Goal: Information Seeking & Learning: Learn about a topic

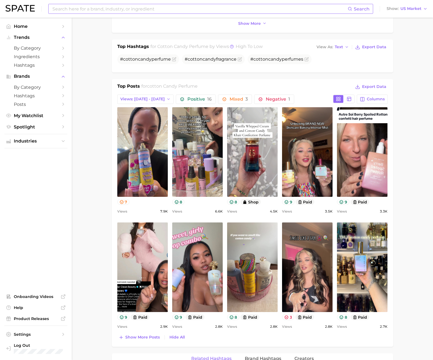
click at [125, 11] on input at bounding box center [200, 8] width 296 height 9
type input "kayali"
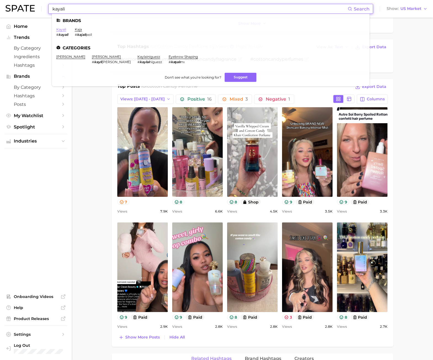
click at [63, 27] on link "kayali" at bounding box center [61, 29] width 10 height 4
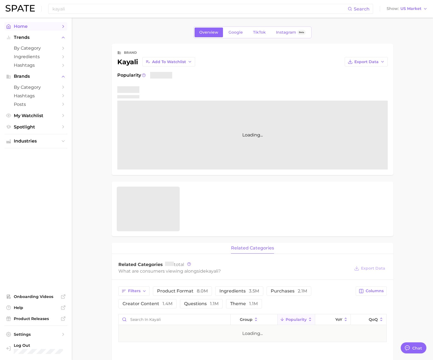
type textarea "x"
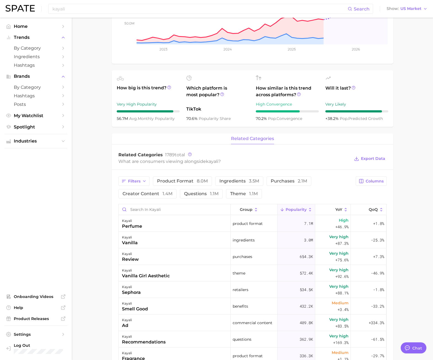
scroll to position [166, 0]
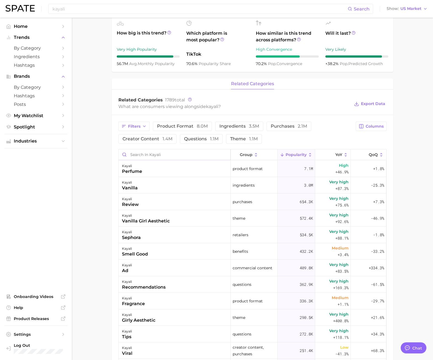
click at [144, 154] on input "Search in kayali" at bounding box center [175, 155] width 112 height 10
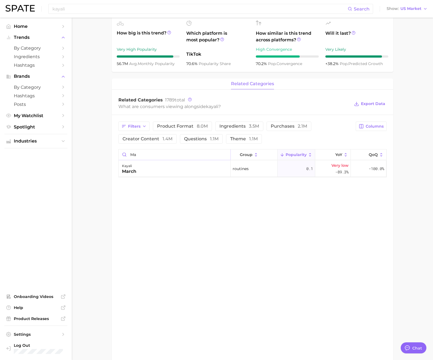
type input "m"
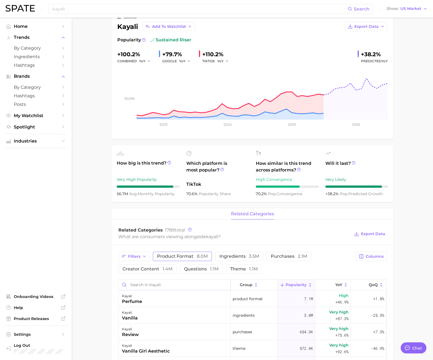
scroll to position [0, 0]
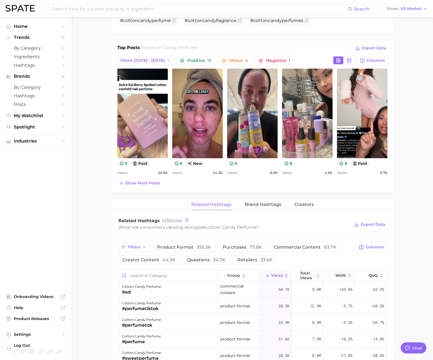
scroll to position [283, 0]
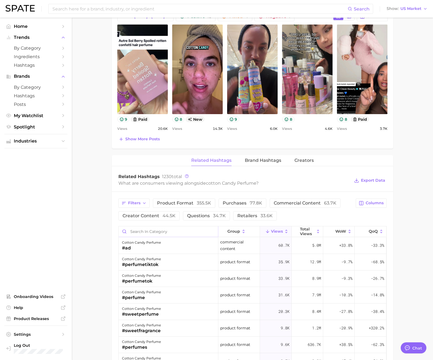
click at [138, 232] on input "Search in category" at bounding box center [168, 232] width 99 height 10
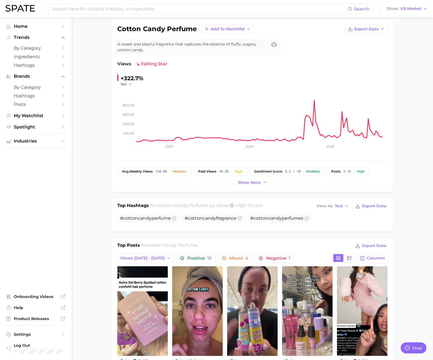
scroll to position [0, 0]
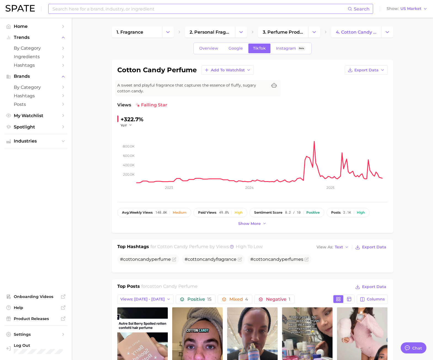
type input "[PERSON_NAME]"
click at [87, 12] on input at bounding box center [200, 8] width 296 height 9
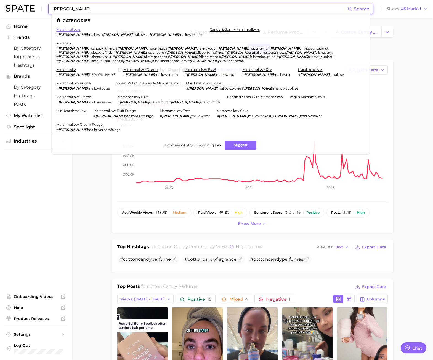
click at [64, 28] on link "marshmallows" at bounding box center [68, 29] width 24 height 4
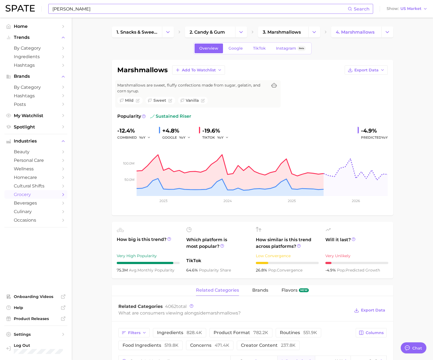
click at [116, 8] on input "[PERSON_NAME]" at bounding box center [200, 8] width 296 height 9
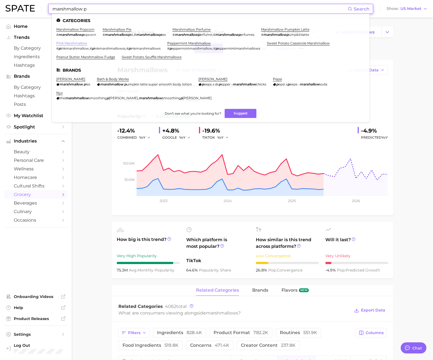
type input "marshmallow p"
click at [74, 42] on link "pink marshmallow" at bounding box center [71, 43] width 31 height 4
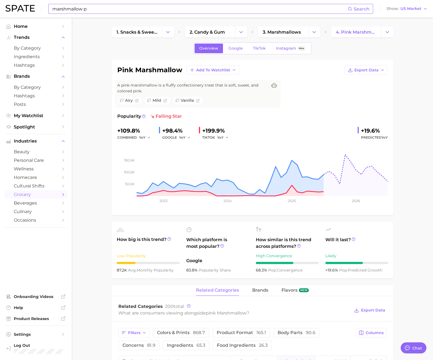
click at [101, 9] on input "marshmallow p" at bounding box center [200, 8] width 296 height 9
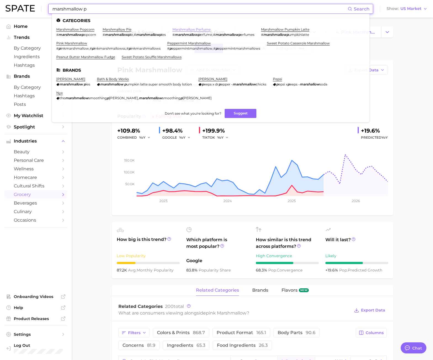
click at [198, 29] on link "marshmallow perfume" at bounding box center [191, 29] width 38 height 4
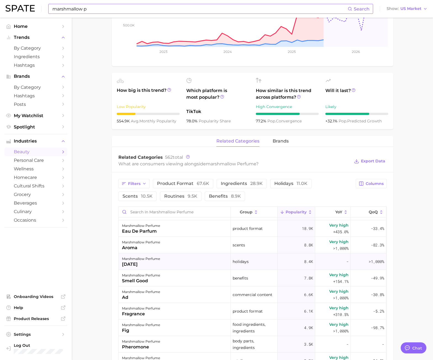
scroll to position [83, 0]
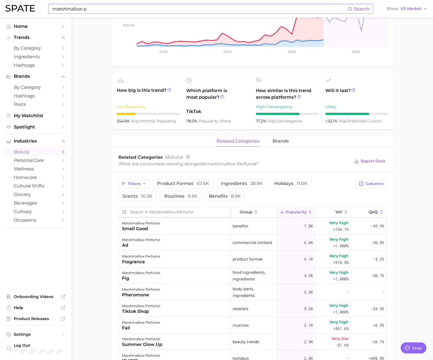
click at [169, 210] on input "Search in marshmallow perfume" at bounding box center [175, 212] width 112 height 10
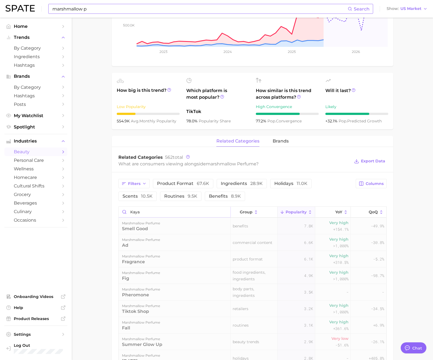
scroll to position [0, 0]
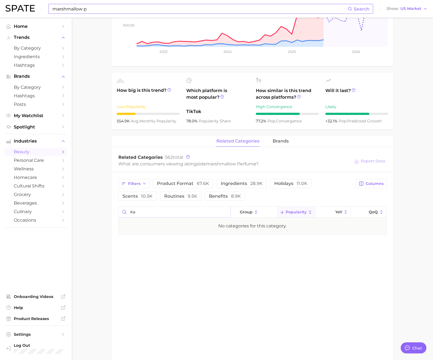
type input "k"
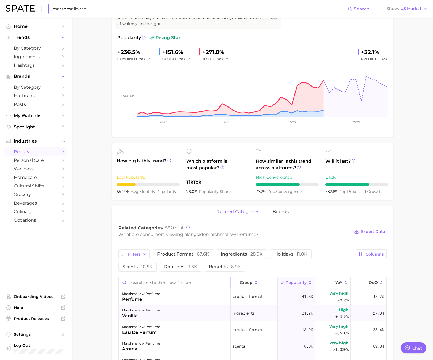
scroll to position [28, 0]
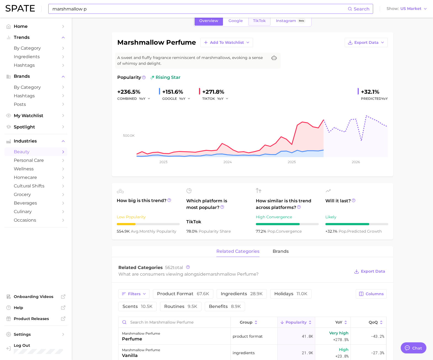
click at [249, 23] on link "TikTok" at bounding box center [259, 21] width 22 height 10
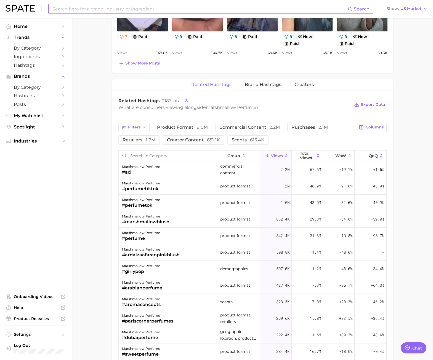
click at [278, 155] on span "Views" at bounding box center [277, 156] width 12 height 4
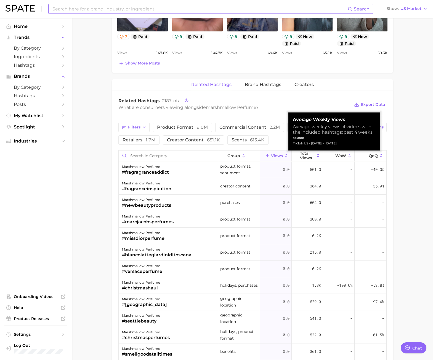
click at [276, 155] on span "Views" at bounding box center [277, 156] width 12 height 4
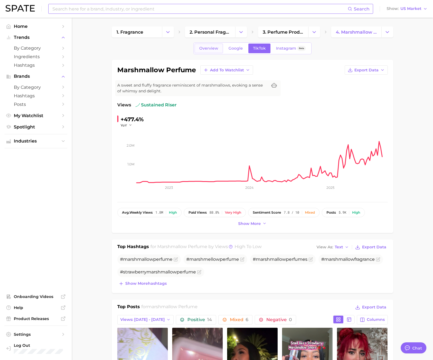
click at [215, 46] on span "Overview" at bounding box center [208, 48] width 19 height 5
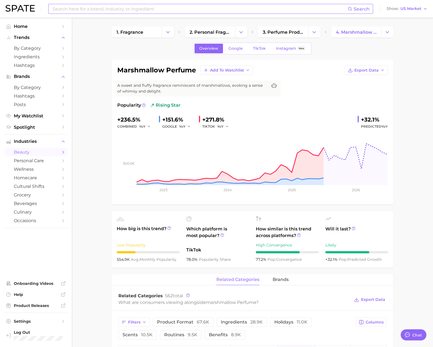
type textarea "x"
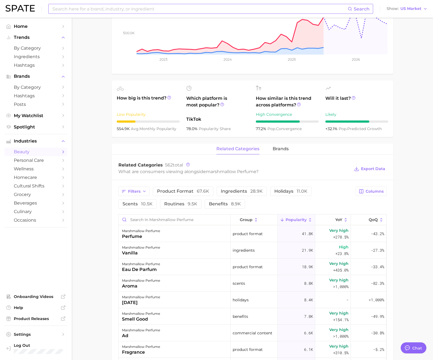
scroll to position [131, 0]
click at [263, 217] on button "group" at bounding box center [254, 219] width 47 height 11
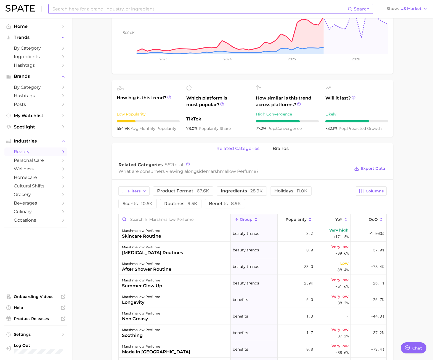
click at [240, 221] on span "group" at bounding box center [246, 219] width 13 height 4
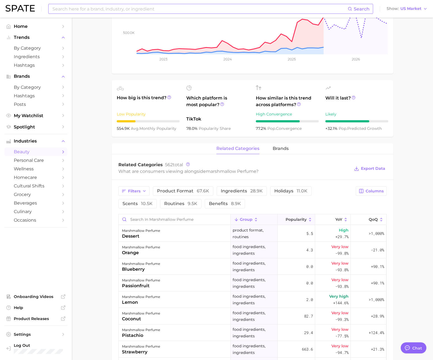
click at [308, 220] on icon at bounding box center [310, 219] width 5 height 5
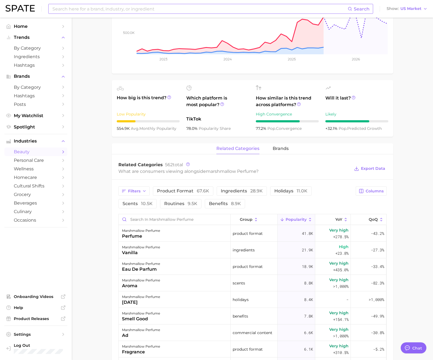
click at [302, 219] on span "Popularity" at bounding box center [296, 219] width 21 height 4
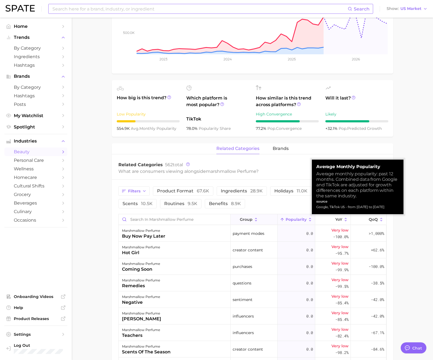
click at [298, 219] on span "Popularity" at bounding box center [296, 219] width 21 height 4
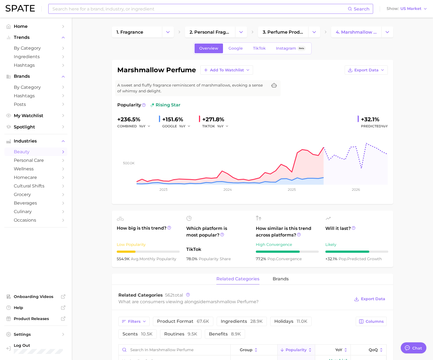
scroll to position [193, 0]
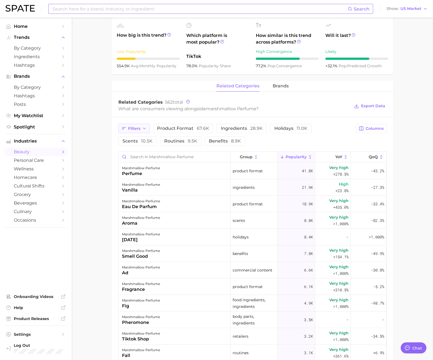
click at [138, 131] on span "Filters" at bounding box center [134, 128] width 12 height 5
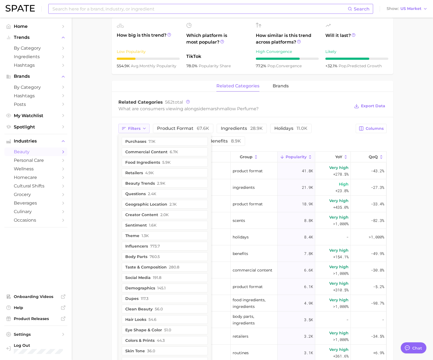
click at [133, 128] on span "Filters" at bounding box center [134, 128] width 12 height 5
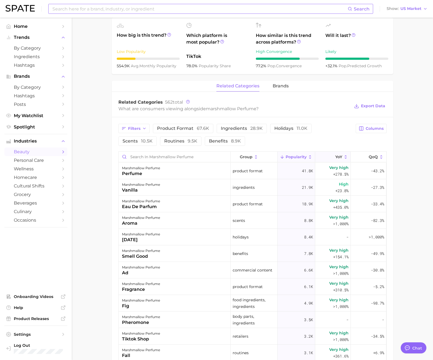
click at [330, 156] on button "YoY" at bounding box center [333, 157] width 36 height 11
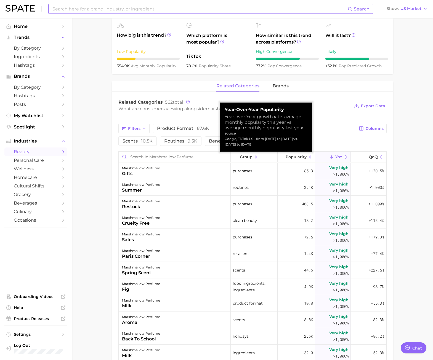
click at [335, 157] on span "YoY" at bounding box center [338, 157] width 7 height 4
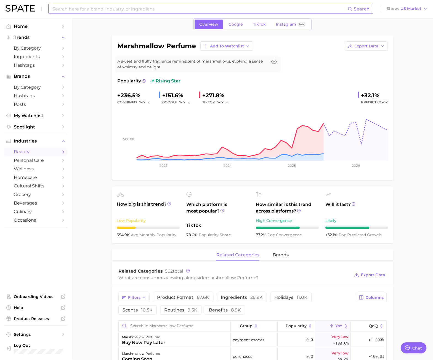
scroll to position [0, 0]
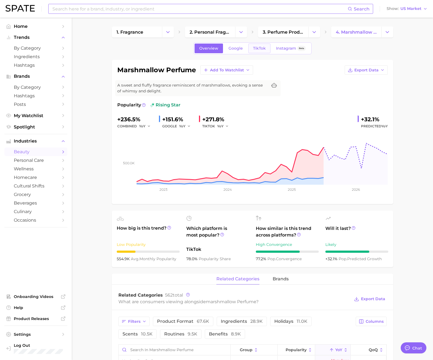
click at [264, 48] on span "TikTok" at bounding box center [259, 48] width 13 height 5
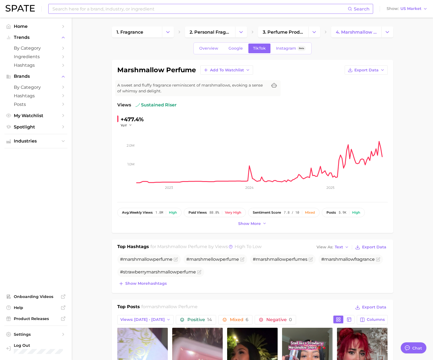
click at [119, 11] on input at bounding box center [200, 8] width 296 height 9
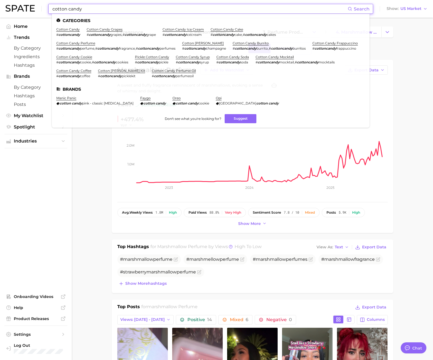
type input "cotton candy"
click at [82, 42] on link "cotton candy perfume" at bounding box center [75, 43] width 39 height 4
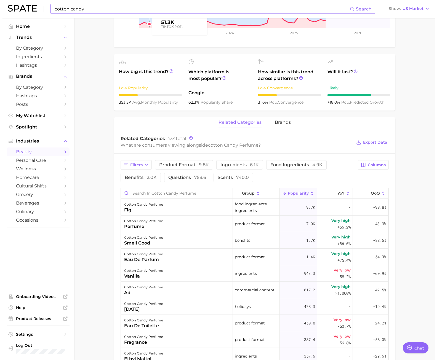
scroll to position [166, 0]
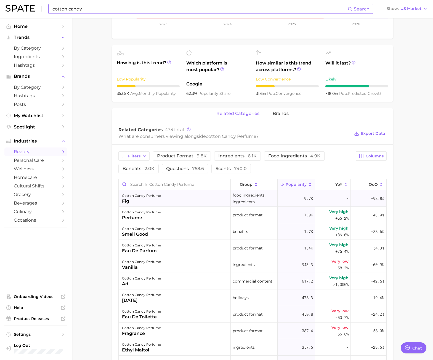
click at [141, 193] on div "cotton candy perfume" at bounding box center [141, 196] width 39 height 7
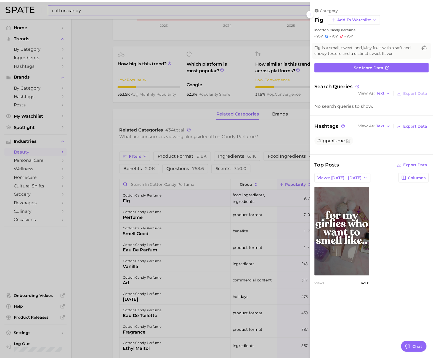
scroll to position [0, 0]
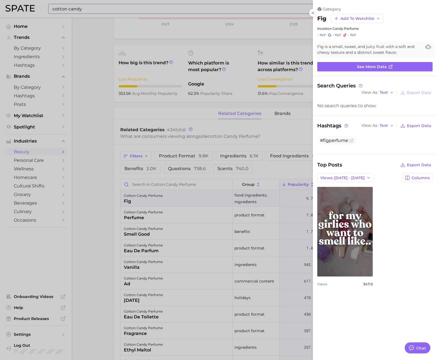
click at [117, 137] on div at bounding box center [218, 180] width 437 height 360
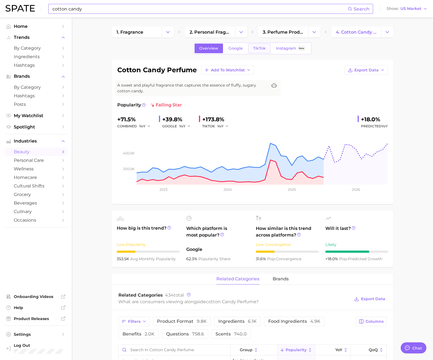
click at [256, 48] on span "TikTok" at bounding box center [259, 48] width 13 height 5
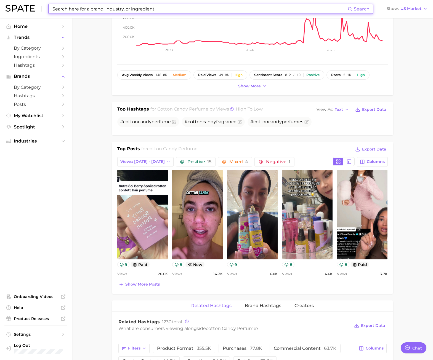
scroll to position [166, 0]
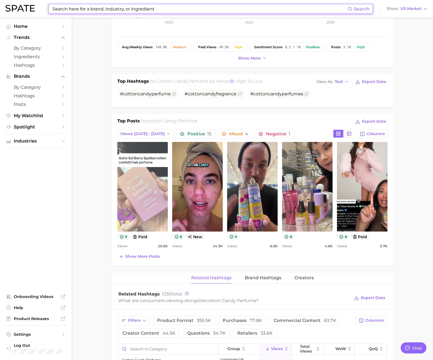
click at [161, 197] on link "view post on TikTok" at bounding box center [142, 187] width 50 height 90
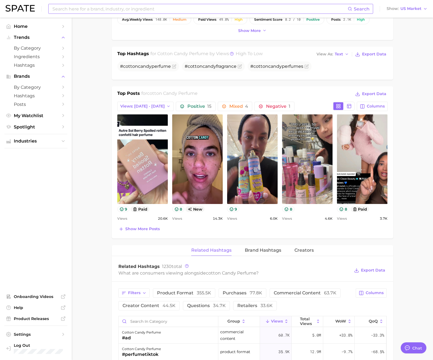
scroll to position [0, 0]
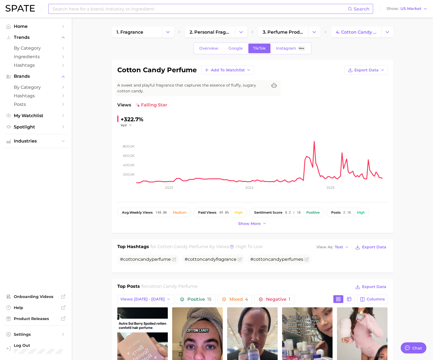
click at [125, 8] on input at bounding box center [200, 8] width 296 height 9
click at [114, 126] on div "cotton candy perfume Add to Watchlist Export Data A sweet and playful fragrance…" at bounding box center [252, 146] width 281 height 173
click at [215, 48] on span "Overview" at bounding box center [208, 48] width 19 height 5
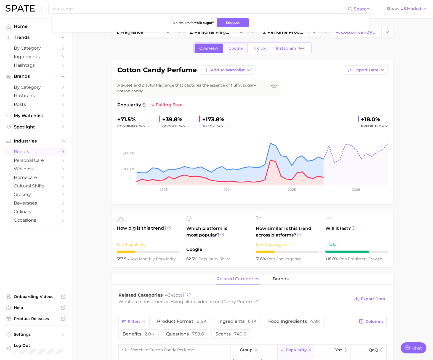
click at [242, 49] on span "Google" at bounding box center [235, 48] width 14 height 5
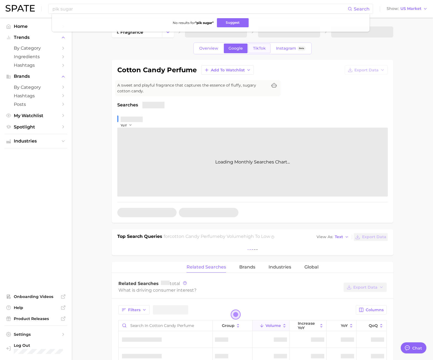
click at [258, 48] on span "TikTok" at bounding box center [259, 48] width 13 height 5
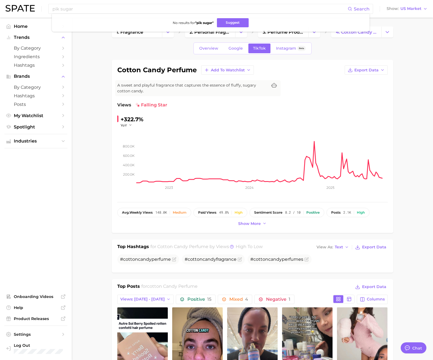
click at [203, 47] on span "Overview" at bounding box center [208, 48] width 19 height 5
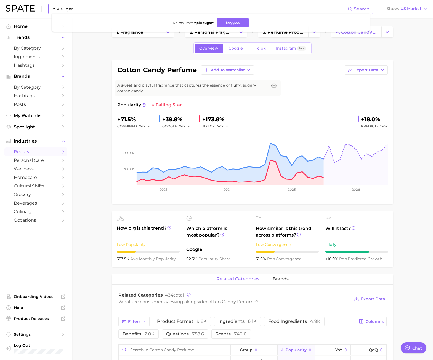
click at [95, 7] on input "pik sugar" at bounding box center [200, 8] width 296 height 9
drag, startPoint x: 78, startPoint y: 9, endPoint x: 57, endPoint y: 10, distance: 21.5
click at [57, 10] on input "pik sugar" at bounding box center [200, 8] width 296 height 9
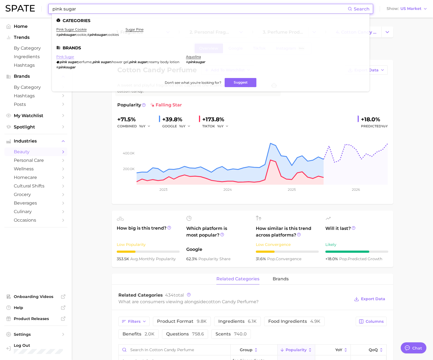
type input "pink sugar"
click at [70, 56] on link "pink sugar" at bounding box center [65, 57] width 18 height 4
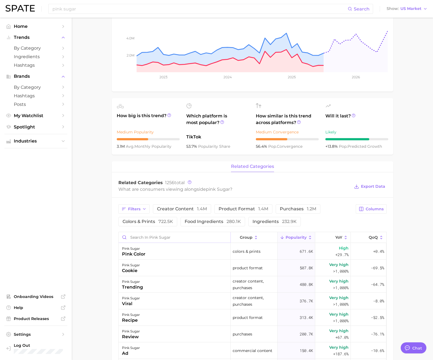
scroll to position [193, 0]
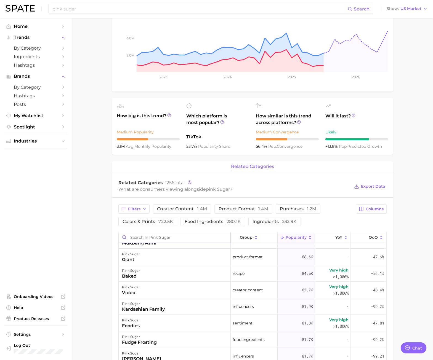
click at [175, 236] on input "Search in pink sugar" at bounding box center [175, 237] width 112 height 10
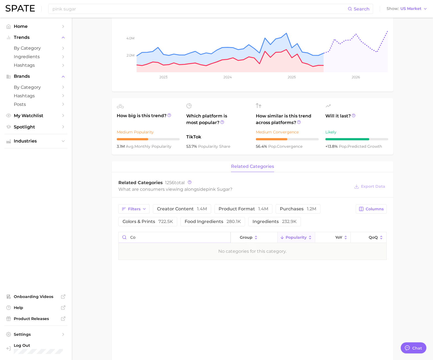
type input "c"
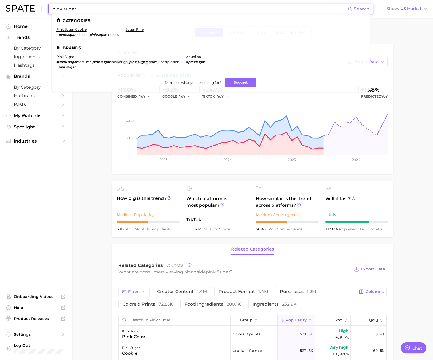
click at [69, 10] on input "pink sugar" at bounding box center [200, 8] width 296 height 9
drag, startPoint x: 65, startPoint y: 10, endPoint x: 37, endPoint y: 8, distance: 28.0
click at [38, 9] on div "pink sugar Search Categories pink sugar cookie # pinksugar cookie , # pinksugar…" at bounding box center [217, 9] width 422 height 18
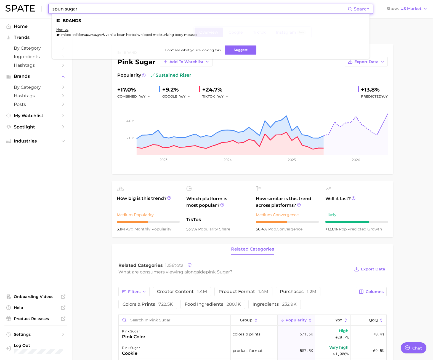
drag, startPoint x: 105, startPoint y: 7, endPoint x: 23, endPoint y: 7, distance: 82.8
click at [29, 8] on div "spun sugar Search Brands hempz limited-edition spun sugar & vanilla bean herbal…" at bounding box center [217, 9] width 422 height 18
click at [99, 128] on main "Overview Google TikTok Instagram Beta brand pink sugar Add to Watchlist Export …" at bounding box center [252, 364] width 361 height 692
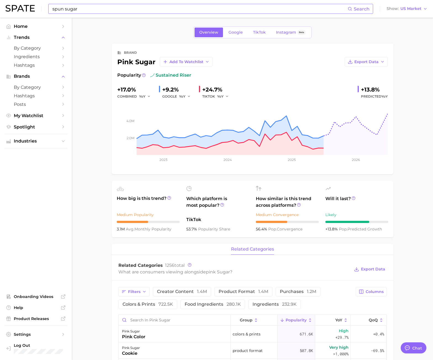
click at [73, 10] on input "spun sugar" at bounding box center [200, 8] width 296 height 9
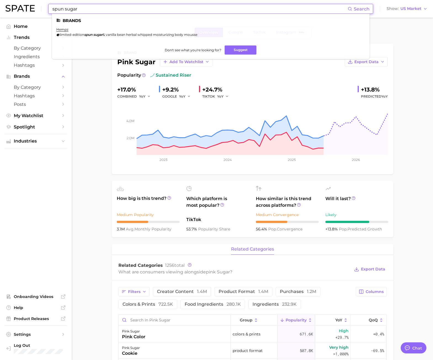
drag, startPoint x: 93, startPoint y: 10, endPoint x: -53, endPoint y: 249, distance: 280.1
click at [0, 249] on html "spun sugar Search Brands hempz limited-edition spun sugar & vanilla bean herbal…" at bounding box center [216, 180] width 433 height 360
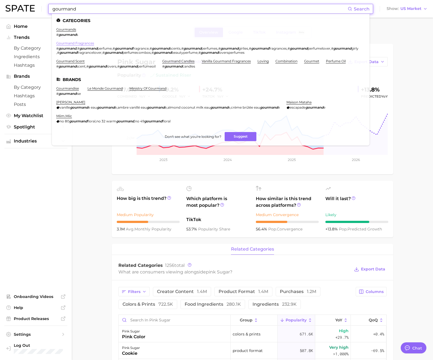
type input "gourmand"
click at [81, 42] on link "gourmand fragrances" at bounding box center [75, 43] width 38 height 4
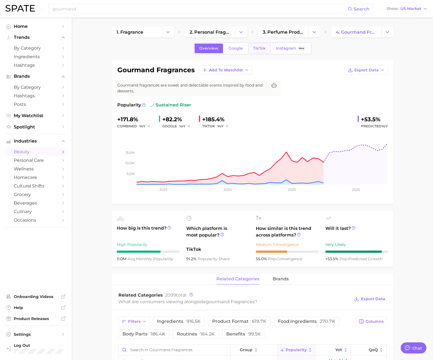
click at [260, 52] on link "TikTok" at bounding box center [259, 49] width 22 height 10
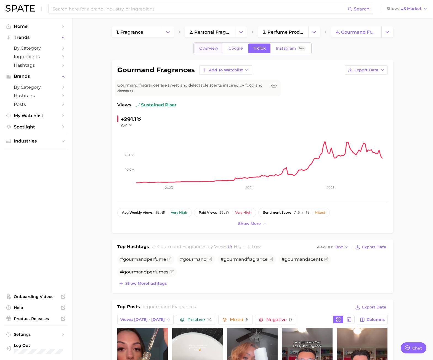
click at [215, 48] on span "Overview" at bounding box center [208, 48] width 19 height 5
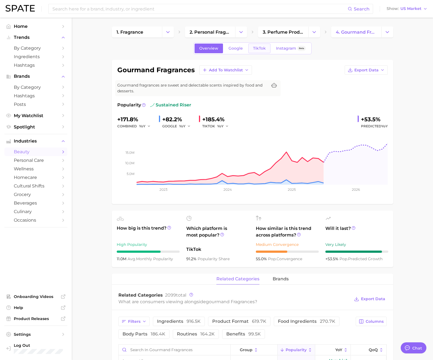
click at [259, 52] on link "TikTok" at bounding box center [259, 49] width 22 height 10
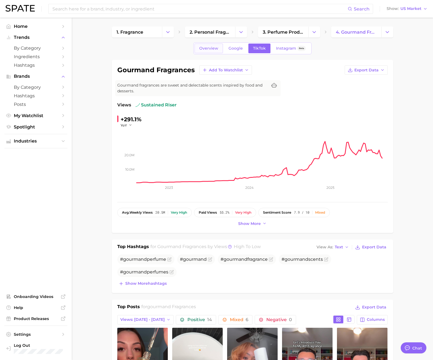
click at [210, 50] on span "Overview" at bounding box center [208, 48] width 19 height 5
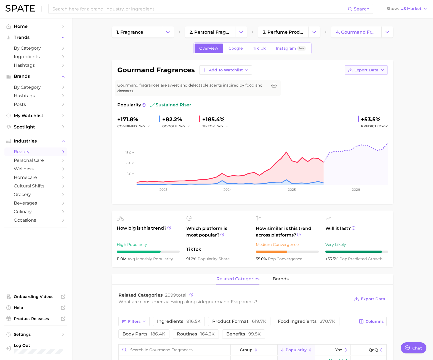
click at [380, 70] on icon "button" at bounding box center [382, 70] width 4 height 4
click at [361, 80] on span "Time Series CSV" at bounding box center [352, 80] width 32 height 5
click at [222, 235] on icon at bounding box center [222, 235] width 4 height 4
click at [216, 244] on div "Which platform is most popular? TikTok 91.2% popularity share" at bounding box center [217, 239] width 63 height 47
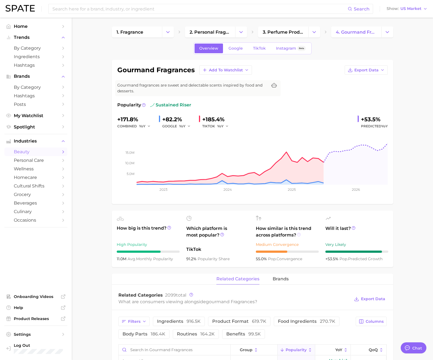
click at [298, 236] on icon at bounding box center [299, 235] width 4 height 4
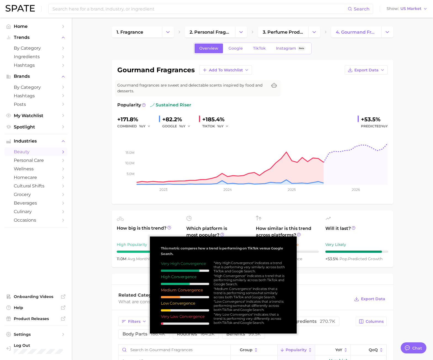
click at [231, 235] on span "Which platform is most popular?" at bounding box center [217, 234] width 63 height 18
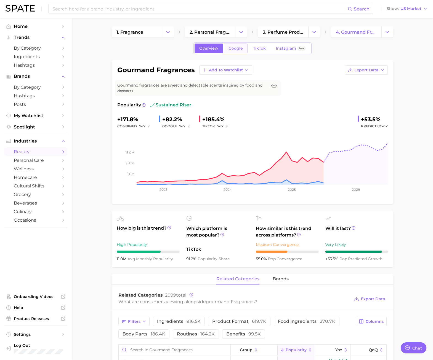
click at [235, 47] on span "Google" at bounding box center [235, 48] width 14 height 5
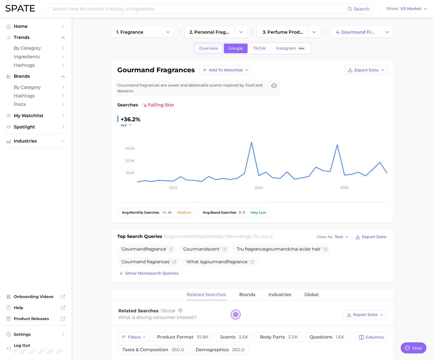
click at [208, 48] on span "Overview" at bounding box center [208, 48] width 19 height 5
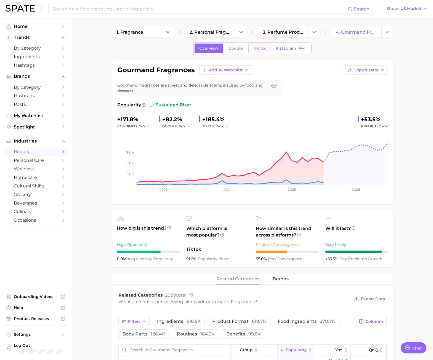
click at [264, 49] on span "TikTok" at bounding box center [259, 48] width 13 height 5
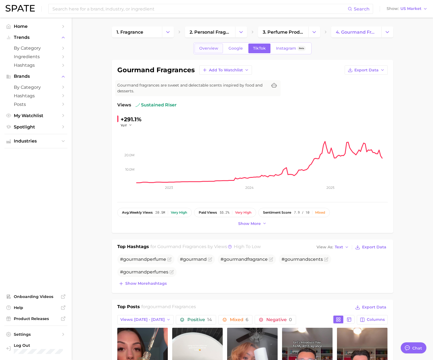
click at [216, 49] on span "Overview" at bounding box center [208, 48] width 19 height 5
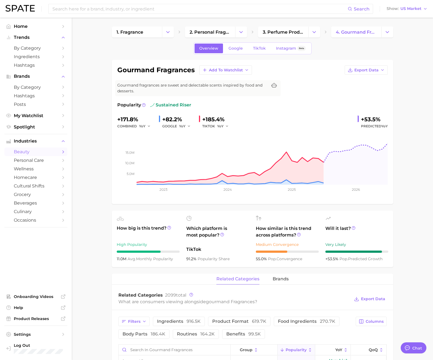
click at [264, 43] on div "Overview Google TikTok Instagram Beta" at bounding box center [252, 48] width 118 height 12
click at [260, 46] on link "TikTok" at bounding box center [259, 49] width 22 height 10
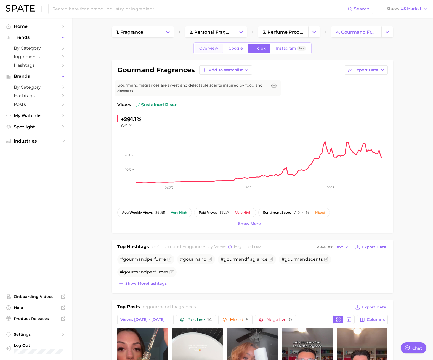
click at [203, 49] on span "Overview" at bounding box center [208, 48] width 19 height 5
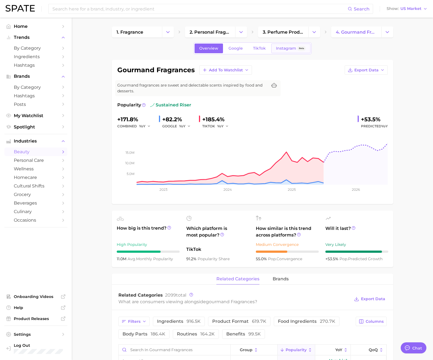
click at [283, 49] on span "Instagram" at bounding box center [286, 48] width 20 height 5
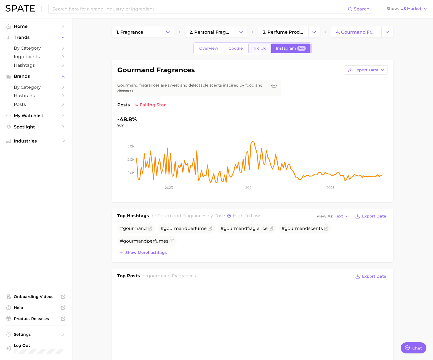
click at [255, 52] on link "TikTok" at bounding box center [259, 49] width 22 height 10
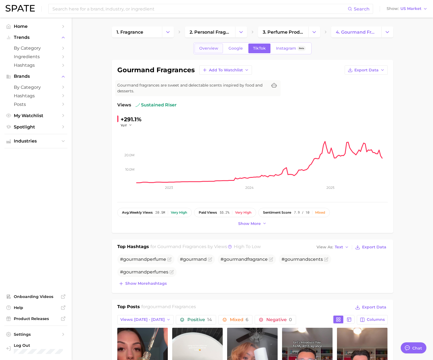
click at [210, 51] on link "Overview" at bounding box center [209, 49] width 28 height 10
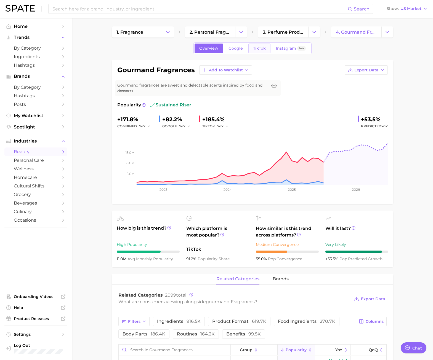
click at [261, 48] on span "TikTok" at bounding box center [259, 48] width 13 height 5
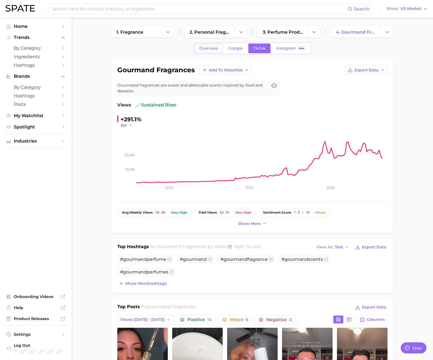
click at [215, 46] on span "Overview" at bounding box center [208, 48] width 19 height 5
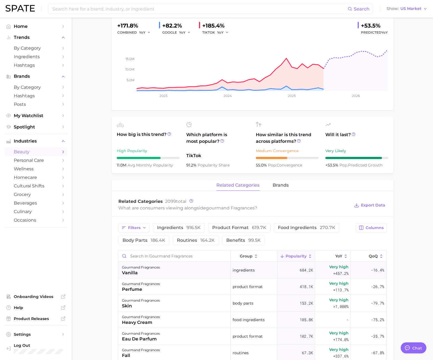
scroll to position [138, 0]
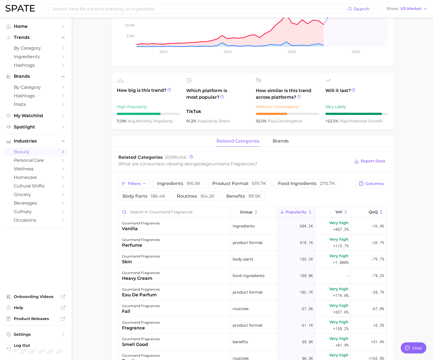
click at [300, 212] on span "Popularity" at bounding box center [296, 212] width 21 height 4
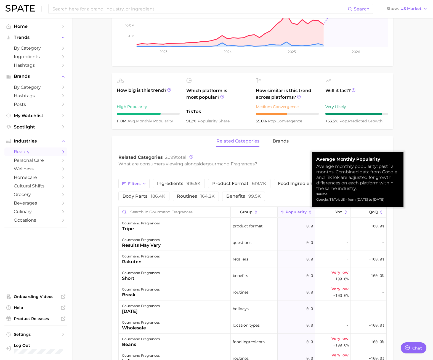
click at [300, 212] on span "Popularity" at bounding box center [296, 212] width 21 height 4
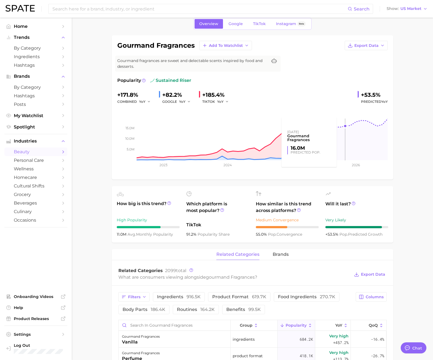
scroll to position [0, 0]
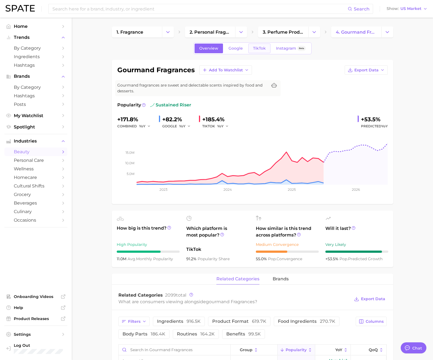
click at [261, 49] on span "TikTok" at bounding box center [259, 48] width 13 height 5
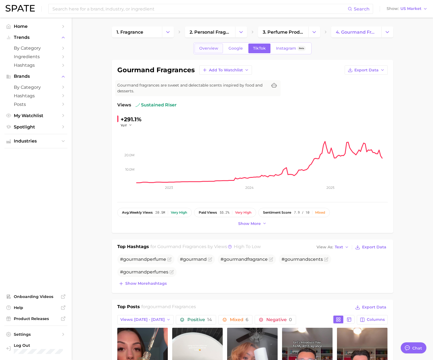
click at [209, 50] on span "Overview" at bounding box center [208, 48] width 19 height 5
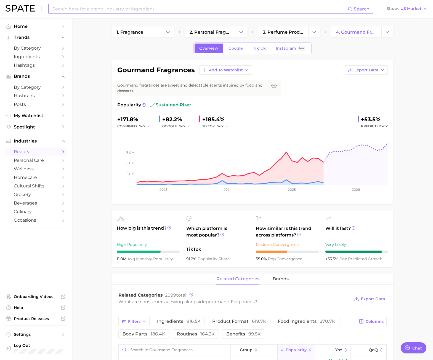
click at [99, 10] on input at bounding box center [200, 8] width 296 height 9
type input "s"
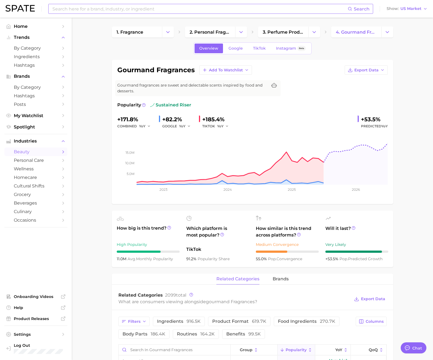
click at [105, 9] on input at bounding box center [200, 8] width 296 height 9
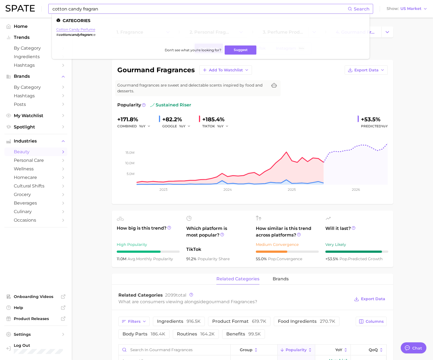
click at [81, 30] on link "cotton candy perfume" at bounding box center [75, 29] width 39 height 4
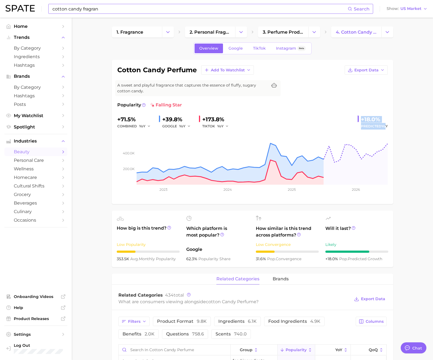
drag, startPoint x: 355, startPoint y: 119, endPoint x: 386, endPoint y: 124, distance: 31.0
click at [386, 124] on div "+71.5% combined YoY +39.8% GOOGLE YoY +173.8% TIKTOK YoY +18.0% Predicted YoY" at bounding box center [252, 122] width 270 height 15
click at [313, 125] on div "+71.5% combined YoY +39.8% GOOGLE YoY +173.8% TIKTOK YoY +18.0% Predicted YoY" at bounding box center [252, 122] width 270 height 15
drag, startPoint x: 118, startPoint y: 112, endPoint x: 378, endPoint y: 161, distance: 264.9
click at [378, 161] on div "Popularity falling star +71.5% combined YoY +39.8% GOOGLE YoY +173.8% TIKTOK Yo…" at bounding box center [252, 150] width 270 height 97
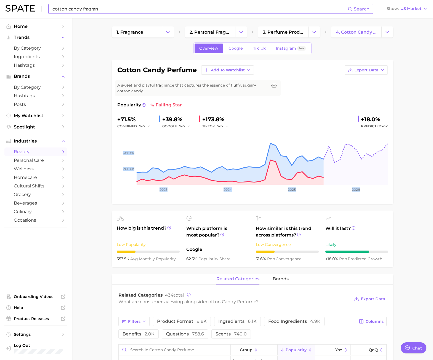
drag, startPoint x: 378, startPoint y: 161, endPoint x: 376, endPoint y: 180, distance: 20.0
click at [376, 180] on rect at bounding box center [252, 157] width 270 height 55
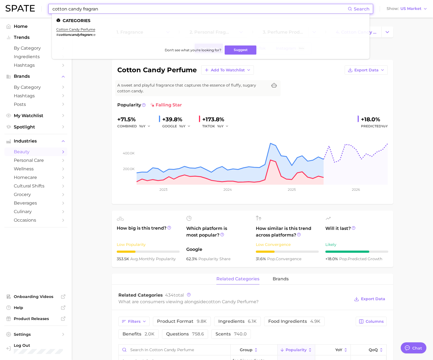
click at [101, 12] on input "cotton candy fragran" at bounding box center [200, 8] width 296 height 9
drag, startPoint x: 111, startPoint y: 9, endPoint x: -45, endPoint y: 249, distance: 285.9
click at [0, 249] on html "cotton candy fragran Search Categories cotton candy perfume # cottoncandyfragra…" at bounding box center [216, 180] width 433 height 360
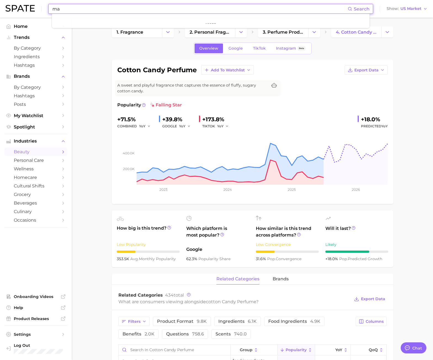
type input "m"
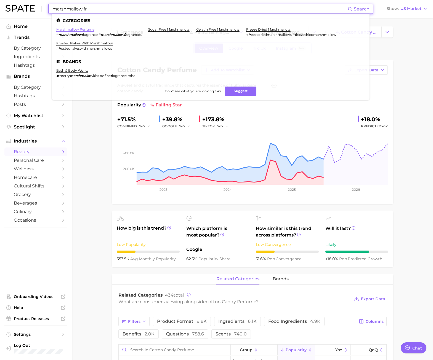
click at [80, 30] on link "marshmallow perfume" at bounding box center [75, 29] width 38 height 4
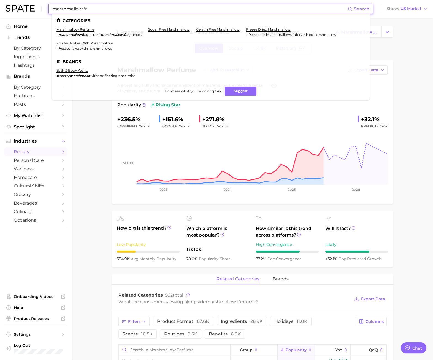
click at [103, 10] on input "marshmallow fr" at bounding box center [200, 8] width 296 height 9
drag, startPoint x: 95, startPoint y: 11, endPoint x: 47, endPoint y: 9, distance: 47.5
click at [48, 9] on div "marshmallow fr Search Categories marshmallow perfume # marshmallowfr agrance , …" at bounding box center [217, 9] width 422 height 18
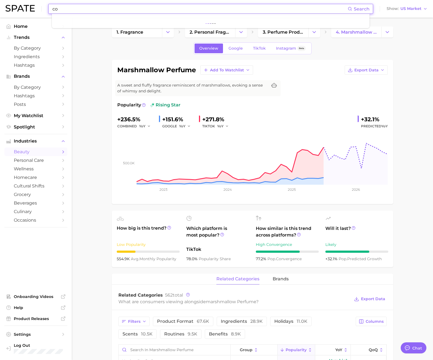
type input "c"
click at [231, 53] on link "Google" at bounding box center [236, 49] width 24 height 10
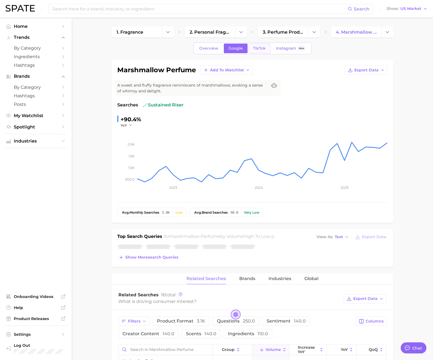
click at [264, 50] on span "TikTok" at bounding box center [259, 48] width 13 height 5
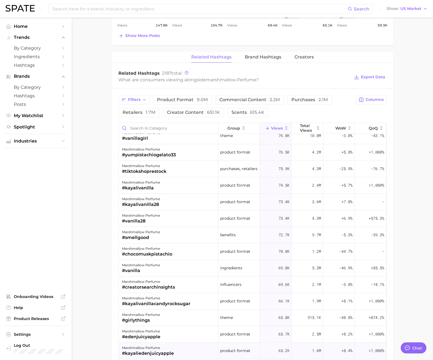
scroll to position [469, 0]
